Goal: Find specific page/section: Find specific page/section

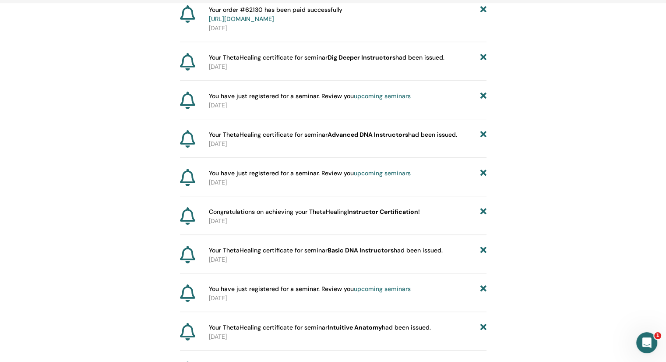
scroll to position [385, 0]
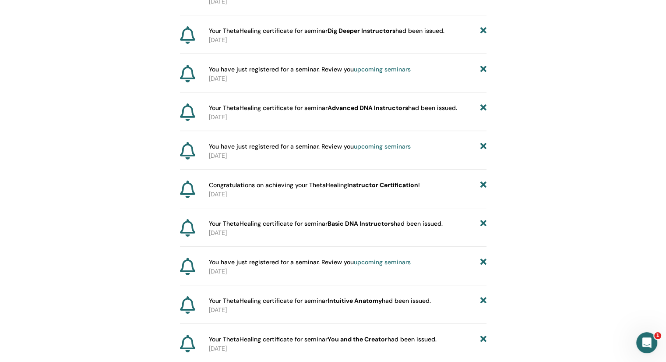
click at [379, 148] on link "upcoming seminars" at bounding box center [382, 146] width 57 height 8
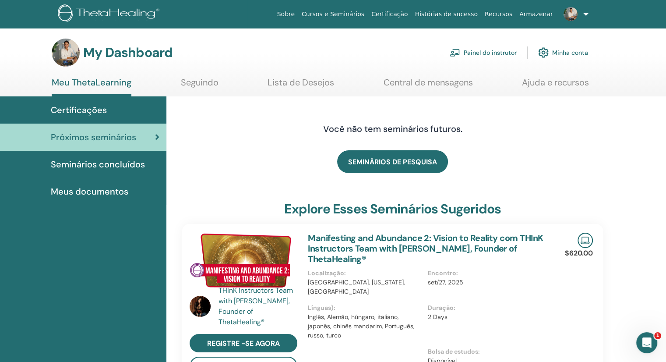
click at [129, 164] on span "Seminários concluídos" at bounding box center [98, 164] width 94 height 13
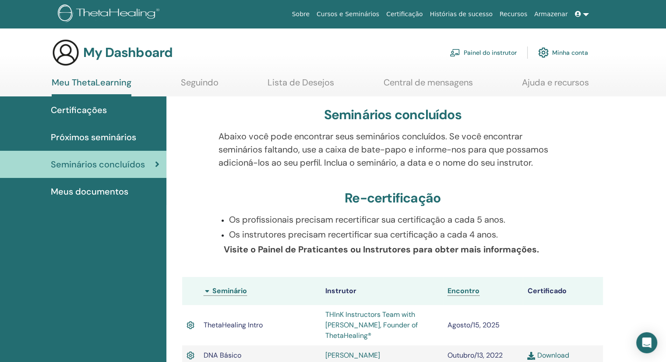
click at [132, 141] on span "Próximos seminários" at bounding box center [93, 136] width 85 height 13
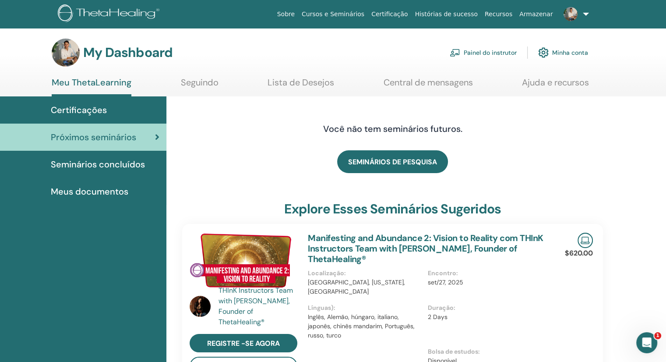
click at [473, 53] on link "Painel do instrutor" at bounding box center [483, 52] width 67 height 19
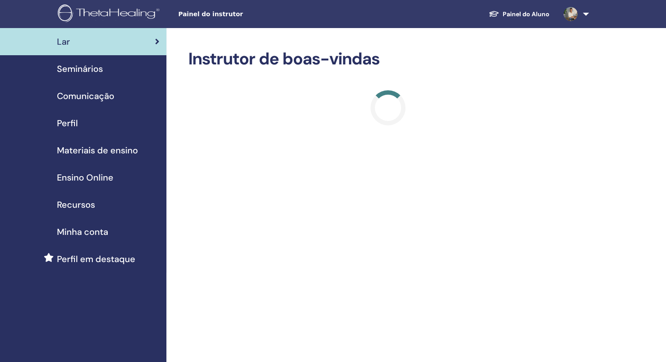
click at [97, 56] on link "Seminários" at bounding box center [83, 68] width 166 height 27
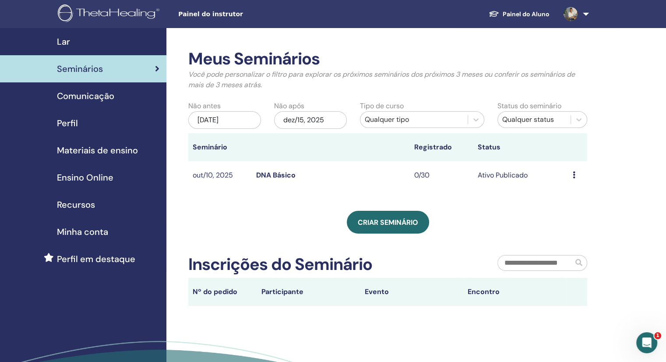
click at [418, 173] on td "0/30" at bounding box center [441, 175] width 63 height 28
drag, startPoint x: 415, startPoint y: 173, endPoint x: 429, endPoint y: 173, distance: 14.0
click at [429, 173] on td "0/30" at bounding box center [441, 175] width 63 height 28
click at [433, 172] on td "0/30" at bounding box center [441, 175] width 63 height 28
click at [625, 131] on div "Meus Seminários Você pode personalizar o filtro para explorar os próximos semin…" at bounding box center [416, 228] width 500 height 400
